Goal: Transaction & Acquisition: Purchase product/service

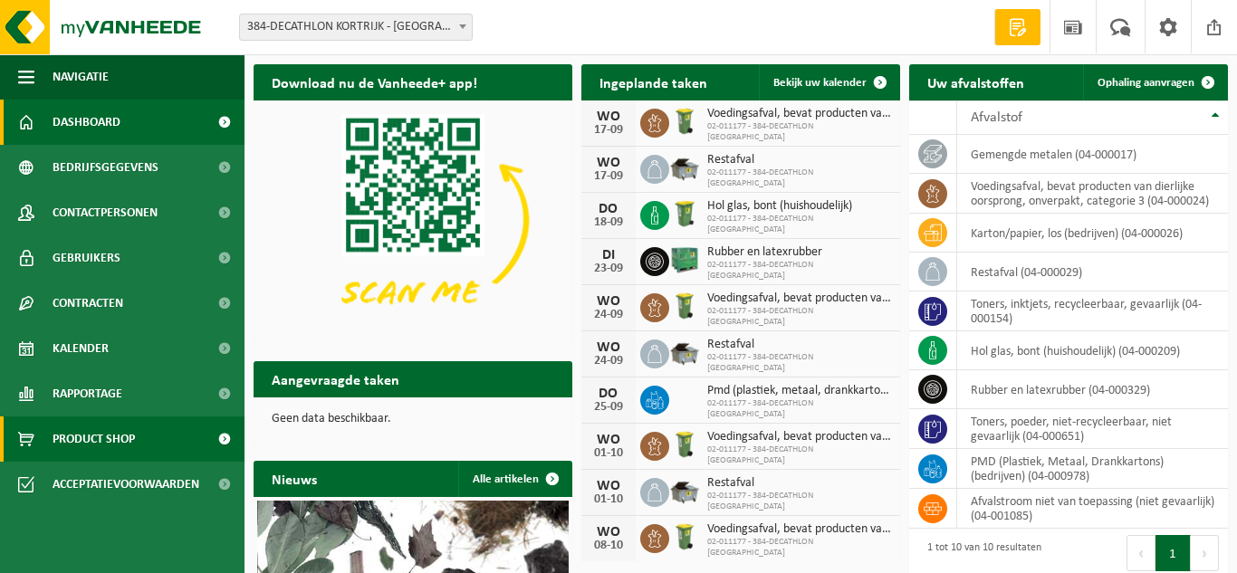
click at [111, 427] on span "Product Shop" at bounding box center [94, 439] width 82 height 45
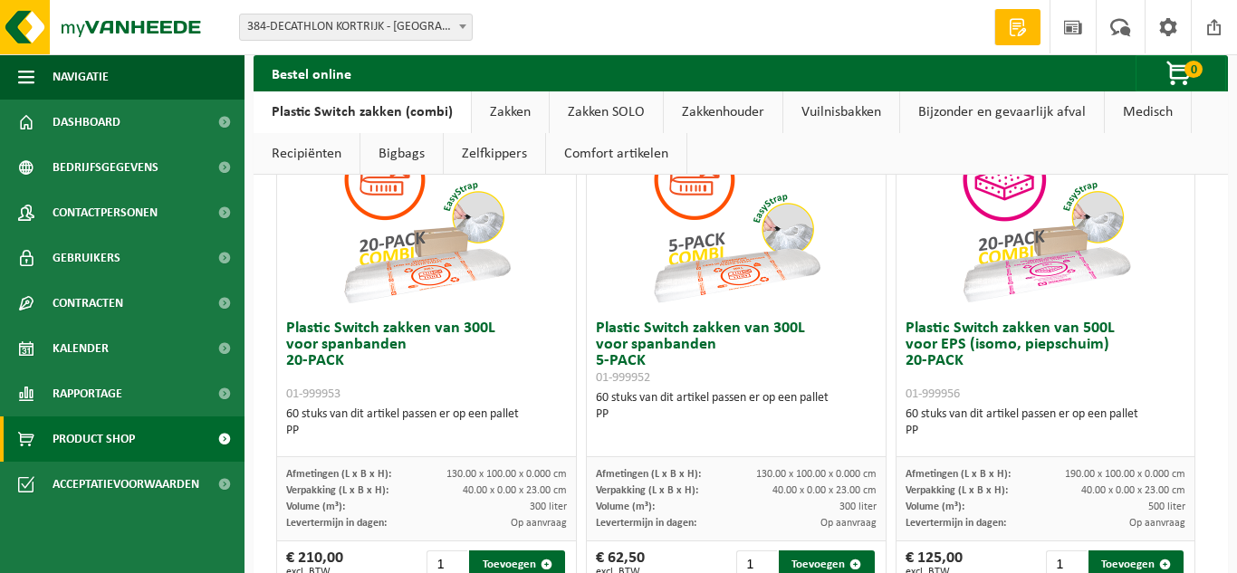
scroll to position [634, 0]
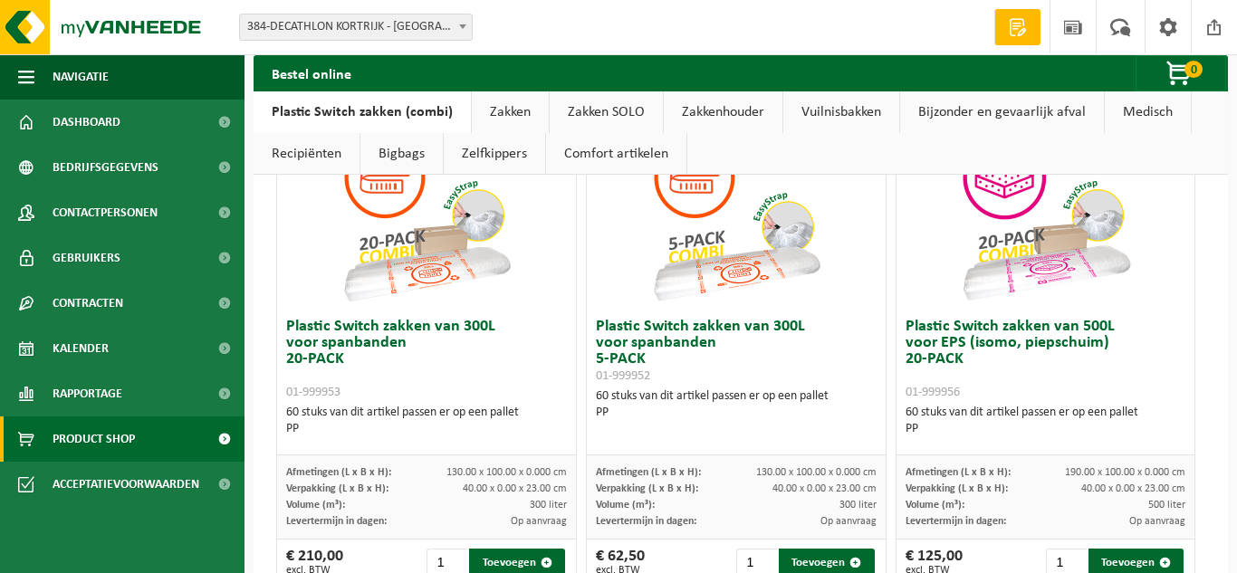
click at [474, 223] on img at bounding box center [426, 219] width 181 height 181
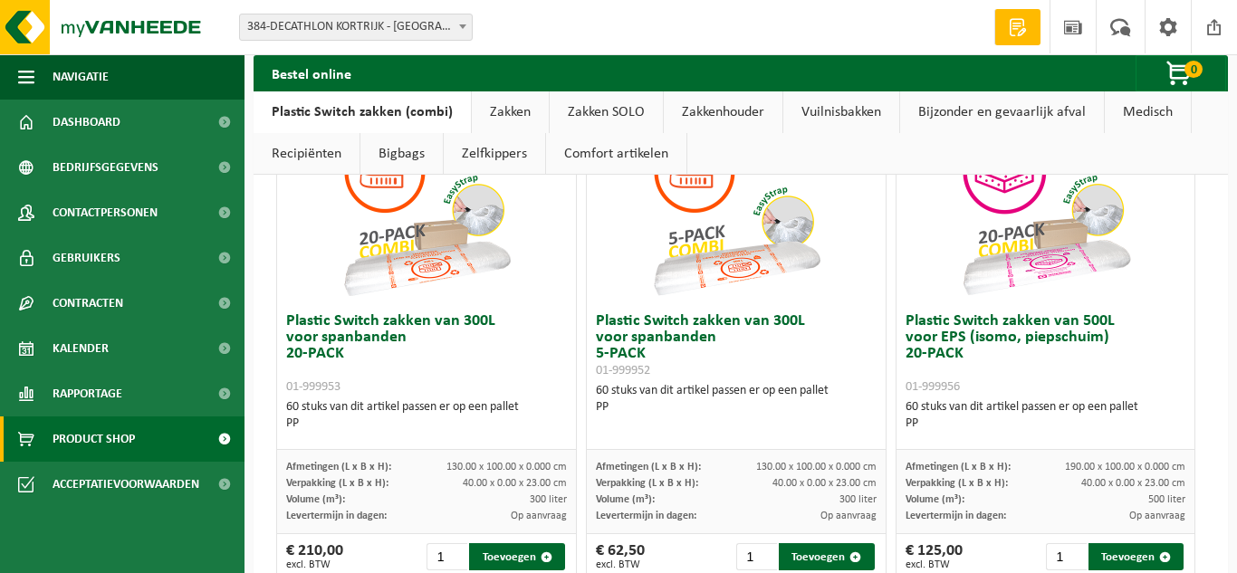
scroll to position [636, 0]
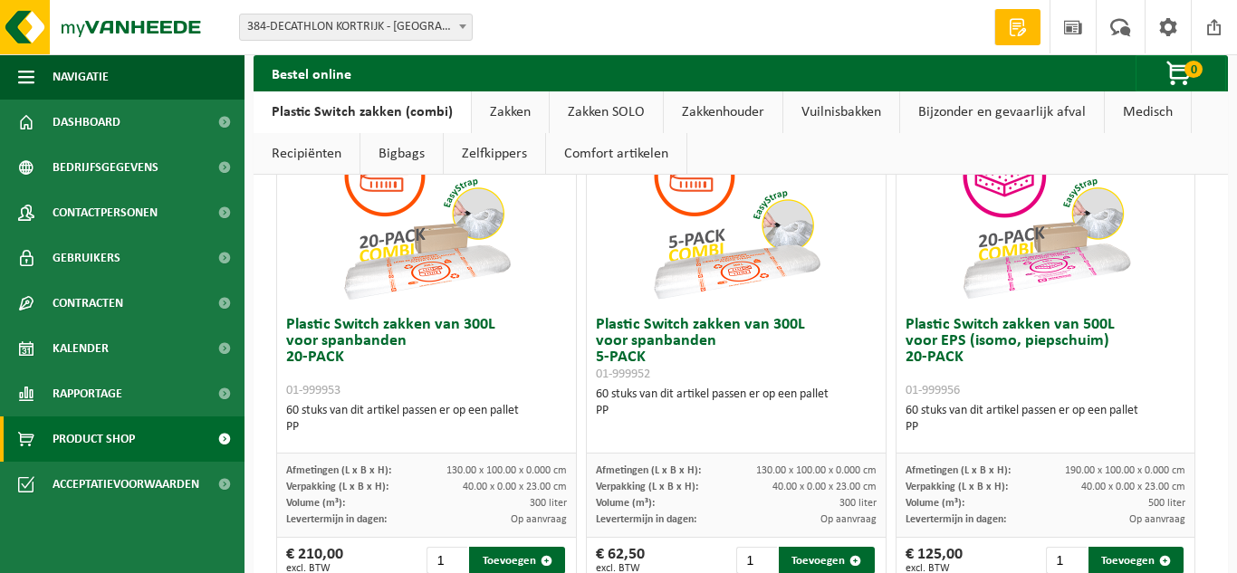
click at [448, 235] on img at bounding box center [426, 217] width 181 height 181
